Goal: Subscribe to service/newsletter

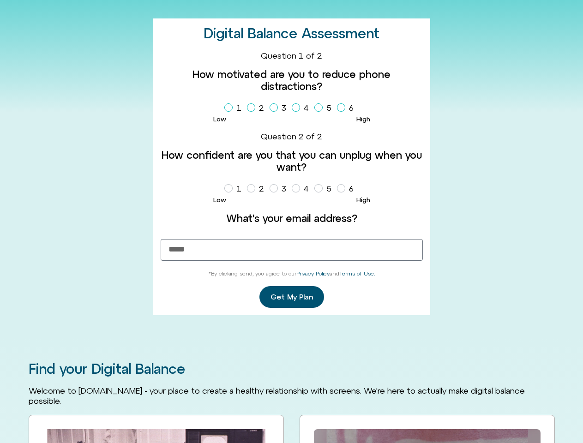
scroll to position [254, 0]
click at [291, 222] on label "What's your email address?" at bounding box center [292, 218] width 262 height 12
click at [291, 239] on input "Email Address" at bounding box center [292, 250] width 262 height 22
click at [234, 108] on label "1" at bounding box center [234, 108] width 21 height 16
click at [257, 108] on label "2" at bounding box center [257, 108] width 21 height 16
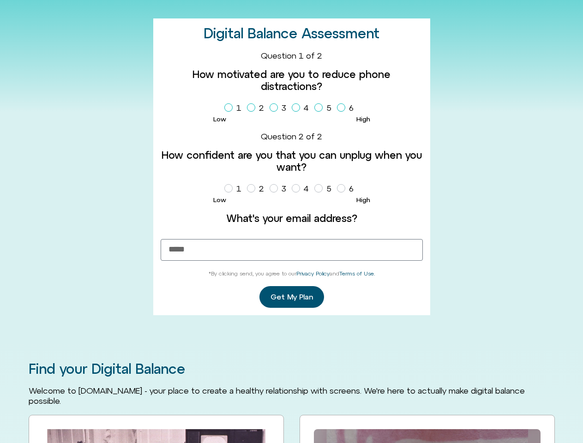
click at [280, 108] on label "3" at bounding box center [280, 108] width 20 height 16
click at [302, 108] on label "4" at bounding box center [302, 108] width 21 height 16
click at [324, 108] on label "5" at bounding box center [324, 108] width 21 height 16
click at [347, 108] on label "6" at bounding box center [347, 108] width 20 height 16
click at [234, 189] on label "1" at bounding box center [234, 189] width 21 height 16
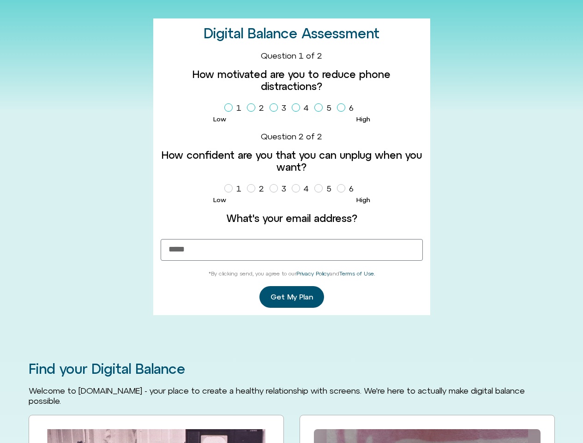
click at [257, 189] on label "2" at bounding box center [257, 189] width 21 height 16
click at [280, 189] on label "3" at bounding box center [280, 189] width 20 height 16
